Goal: Transaction & Acquisition: Purchase product/service

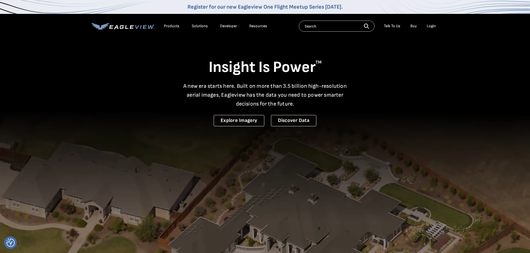
click at [433, 26] on div "Login" at bounding box center [431, 26] width 9 height 5
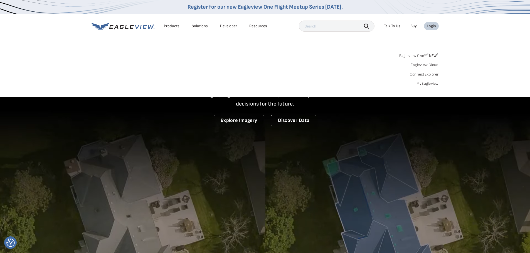
click at [429, 82] on link "MyEagleview" at bounding box center [428, 83] width 22 height 5
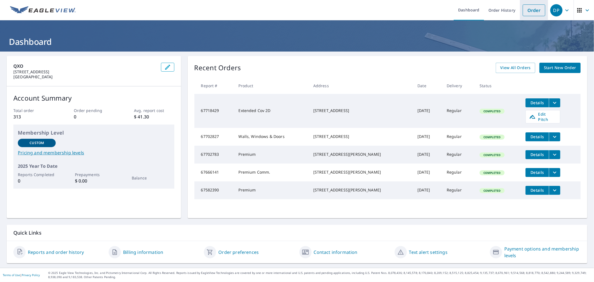
click at [530, 6] on link "Order" at bounding box center [533, 10] width 23 height 12
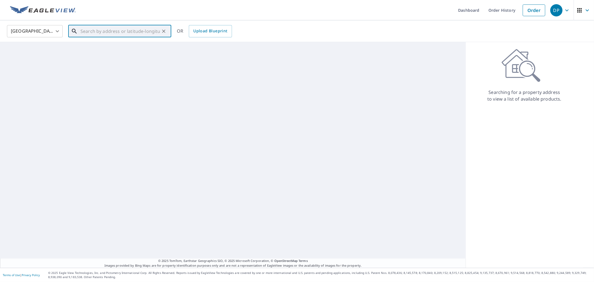
click at [129, 33] on input "text" at bounding box center [119, 31] width 79 height 16
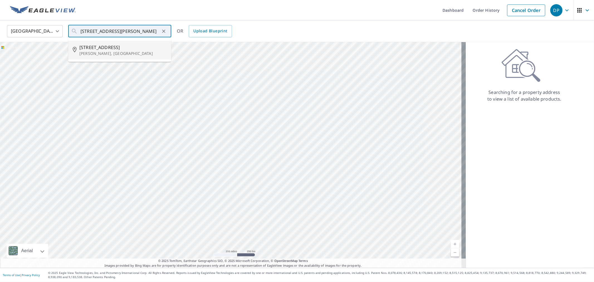
type input "6 N Chestnut Ave Whiting, NJ 08759"
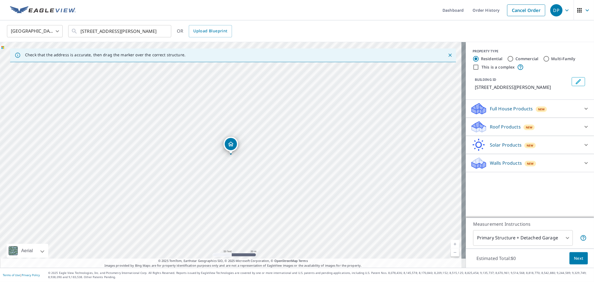
click at [553, 125] on div "Roof Products New" at bounding box center [524, 126] width 109 height 13
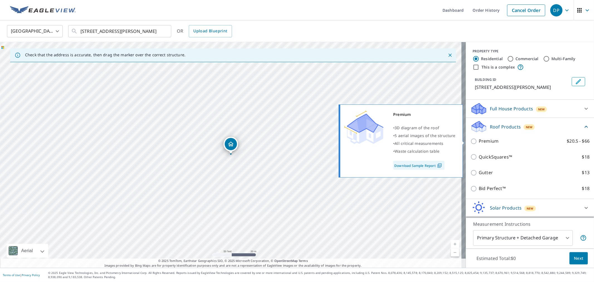
click at [491, 141] on p "Premium" at bounding box center [488, 140] width 20 height 7
click at [478, 141] on input "Premium $20.5 - $66" at bounding box center [474, 141] width 8 height 7
checkbox input "true"
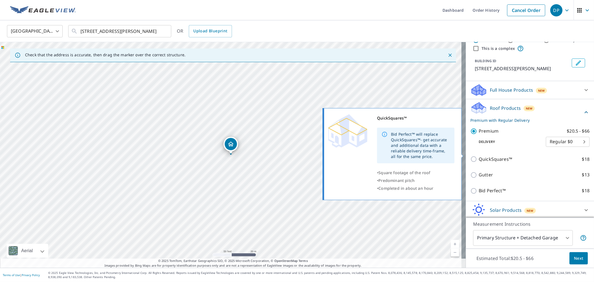
scroll to position [38, 0]
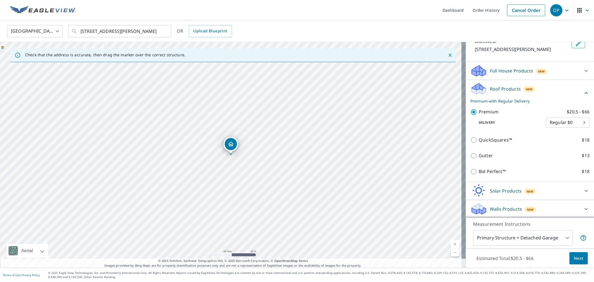
click at [576, 253] on button "Next" at bounding box center [578, 258] width 18 height 13
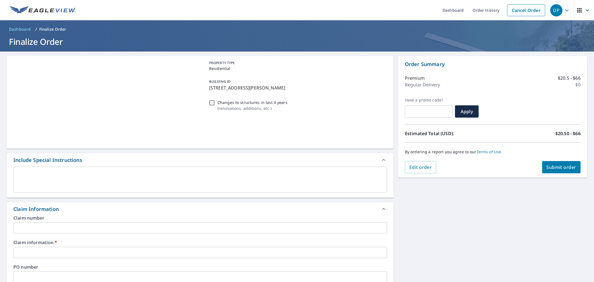
click at [560, 171] on button "Submit order" at bounding box center [561, 167] width 39 height 12
checkbox input "true"
